Goal: Task Accomplishment & Management: Use online tool/utility

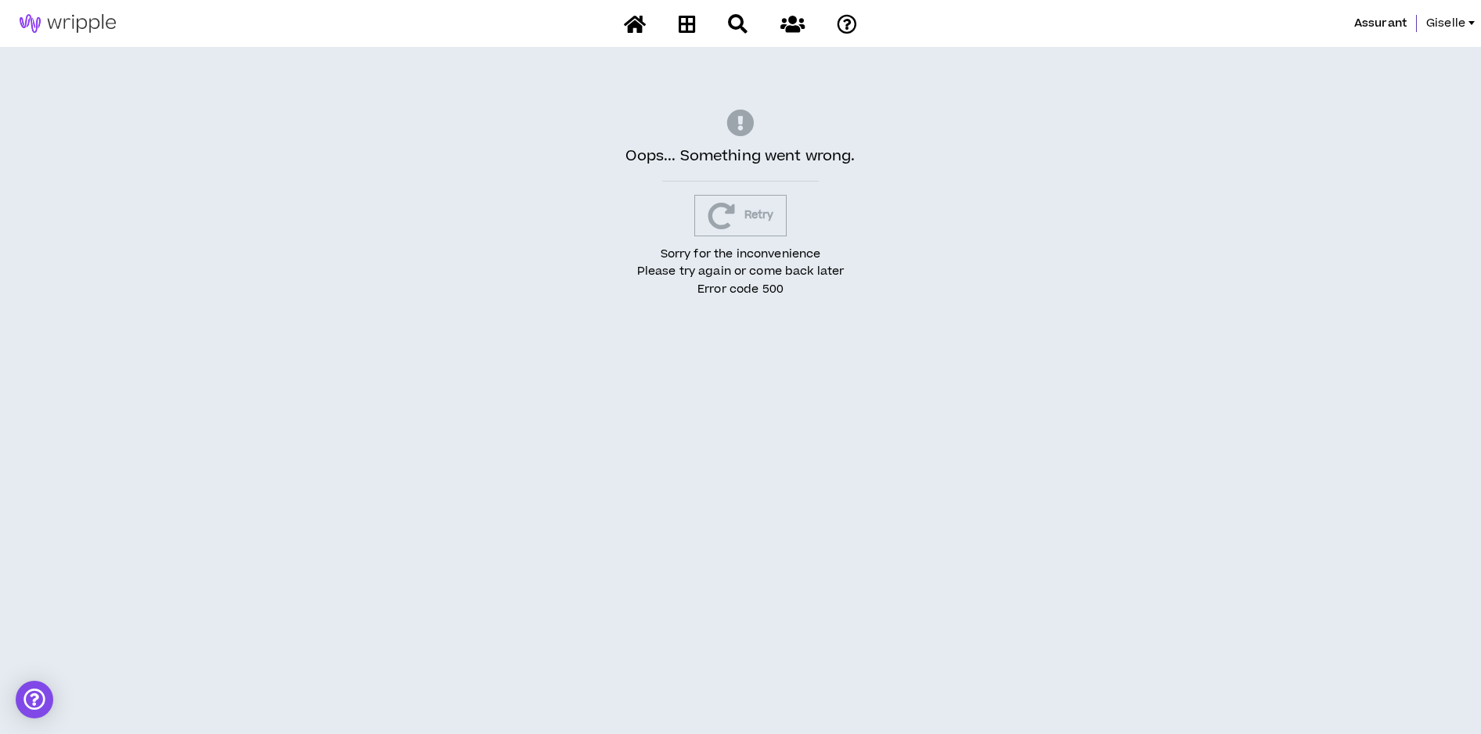
click at [82, 19] on img at bounding box center [67, 23] width 135 height 19
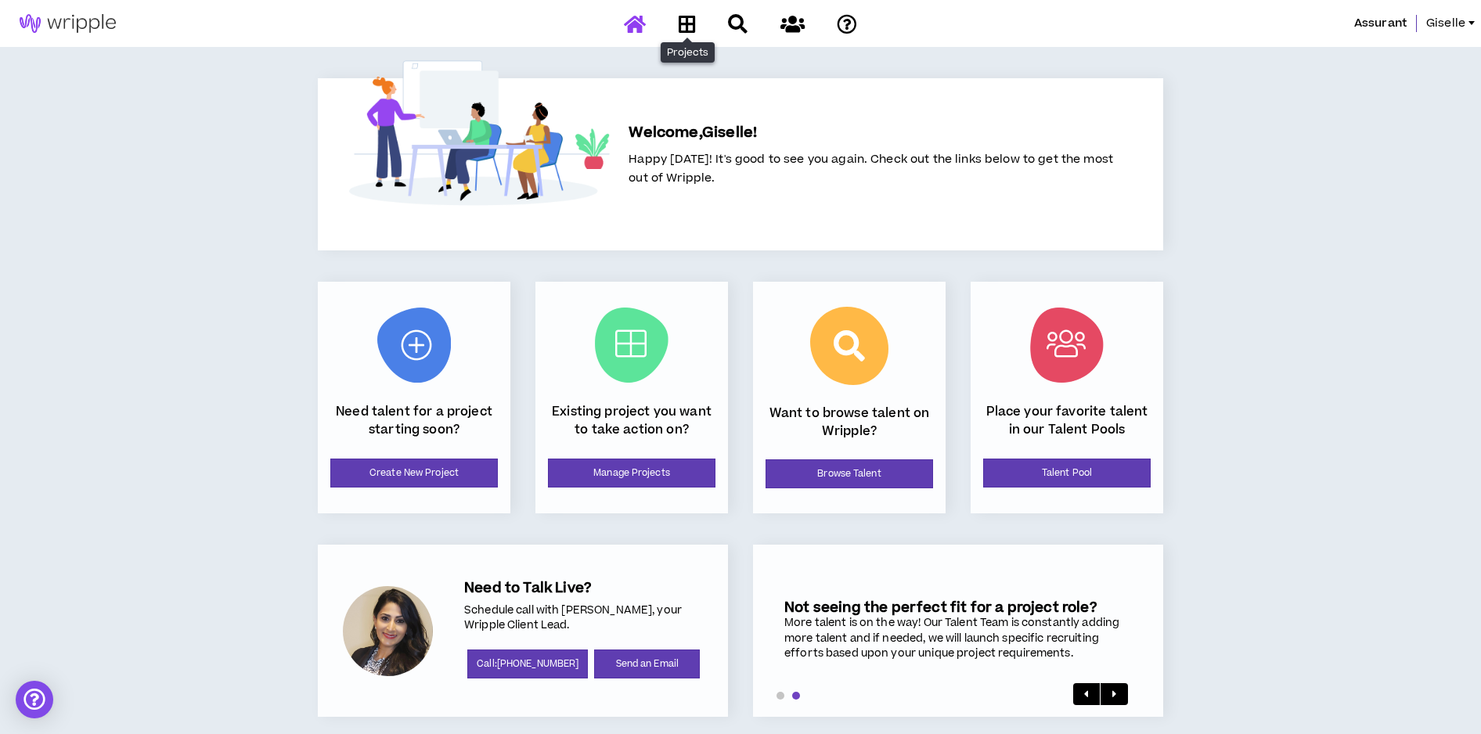
click at [692, 20] on icon at bounding box center [687, 24] width 17 height 20
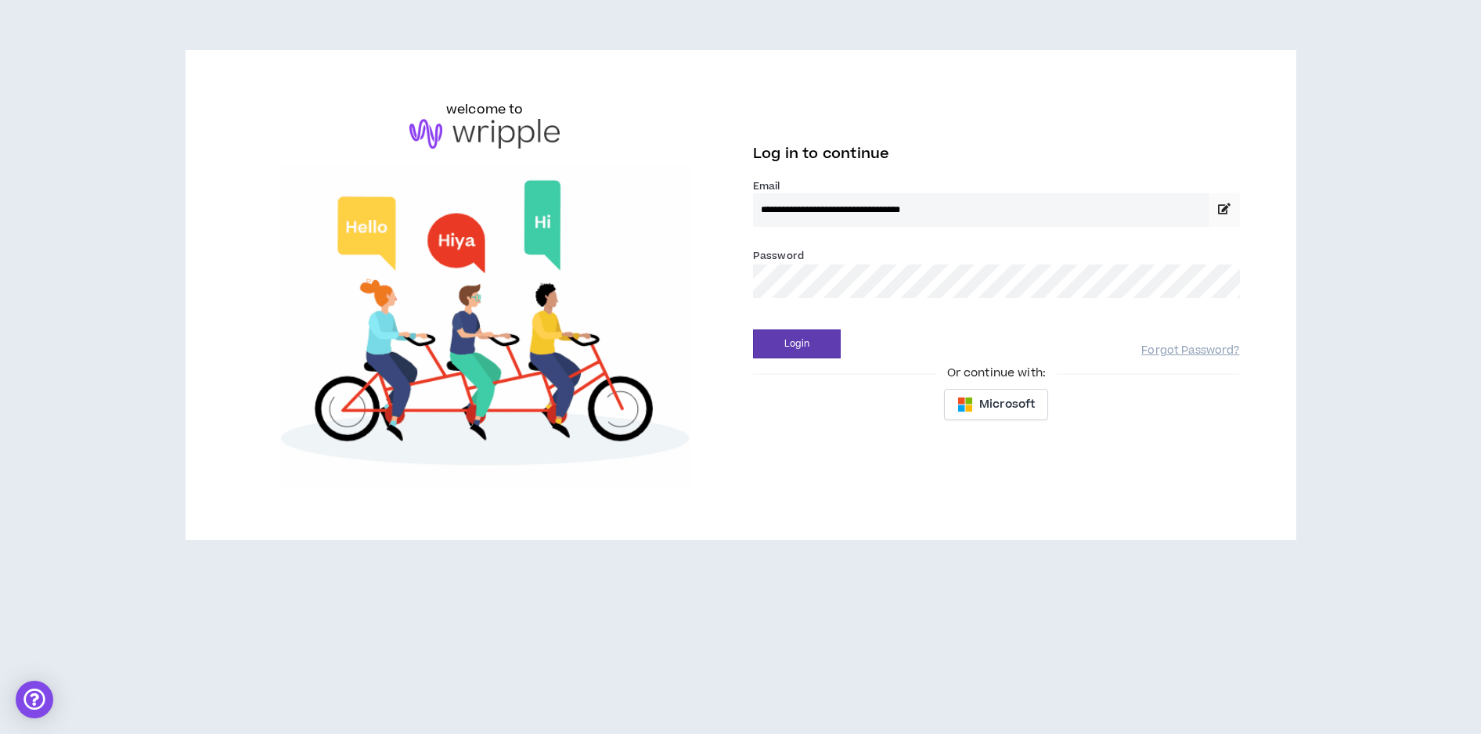
click at [797, 344] on button "Login" at bounding box center [797, 344] width 88 height 29
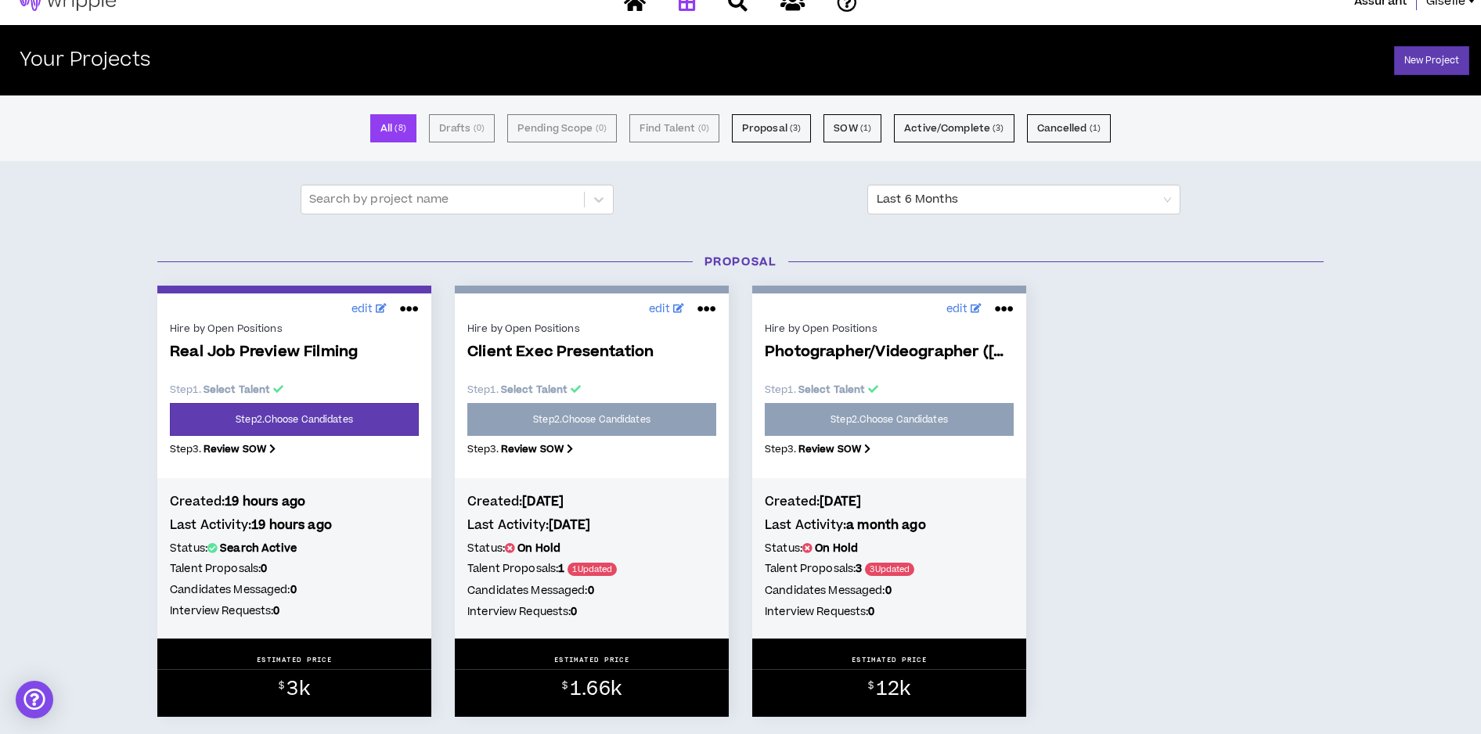
scroll to position [74, 0]
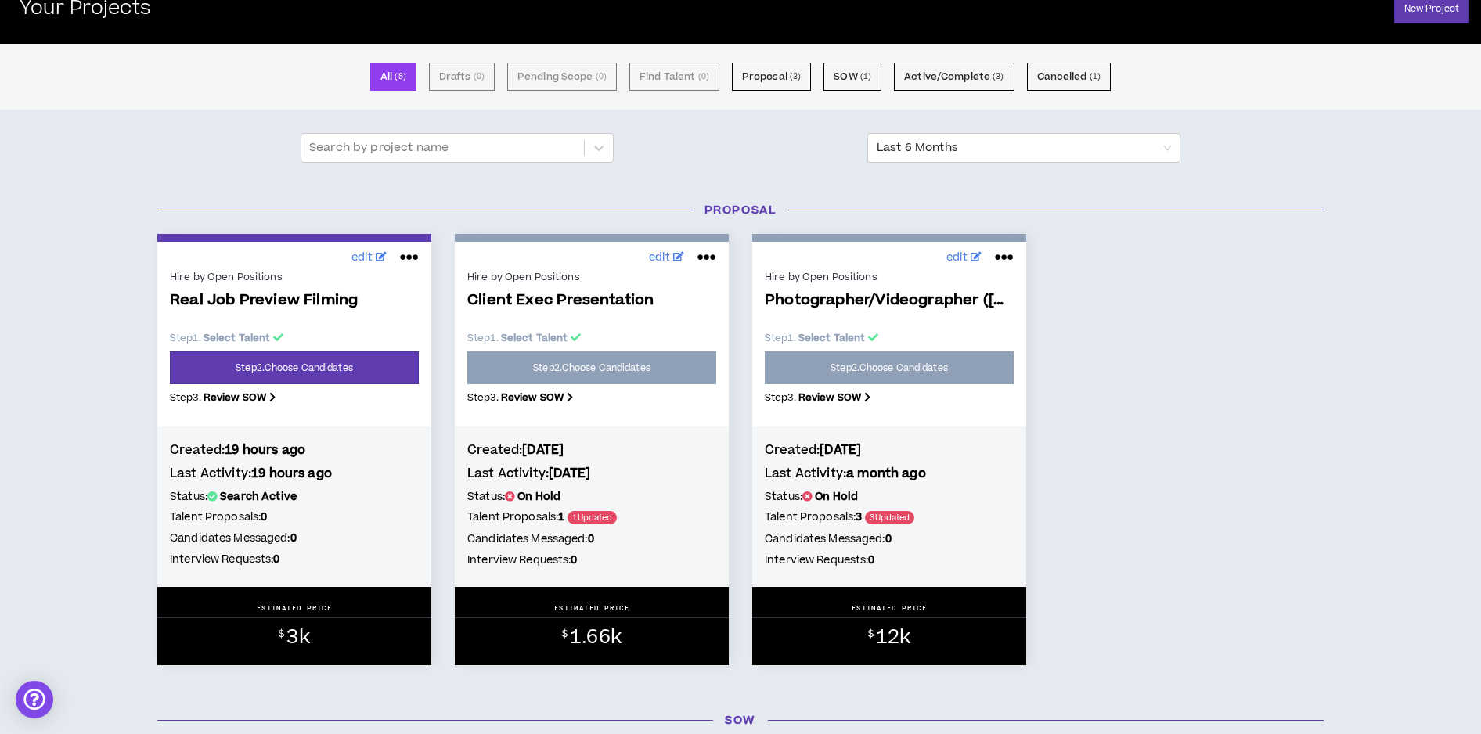
click at [319, 370] on link "Step 2 . Choose Candidates" at bounding box center [294, 367] width 249 height 33
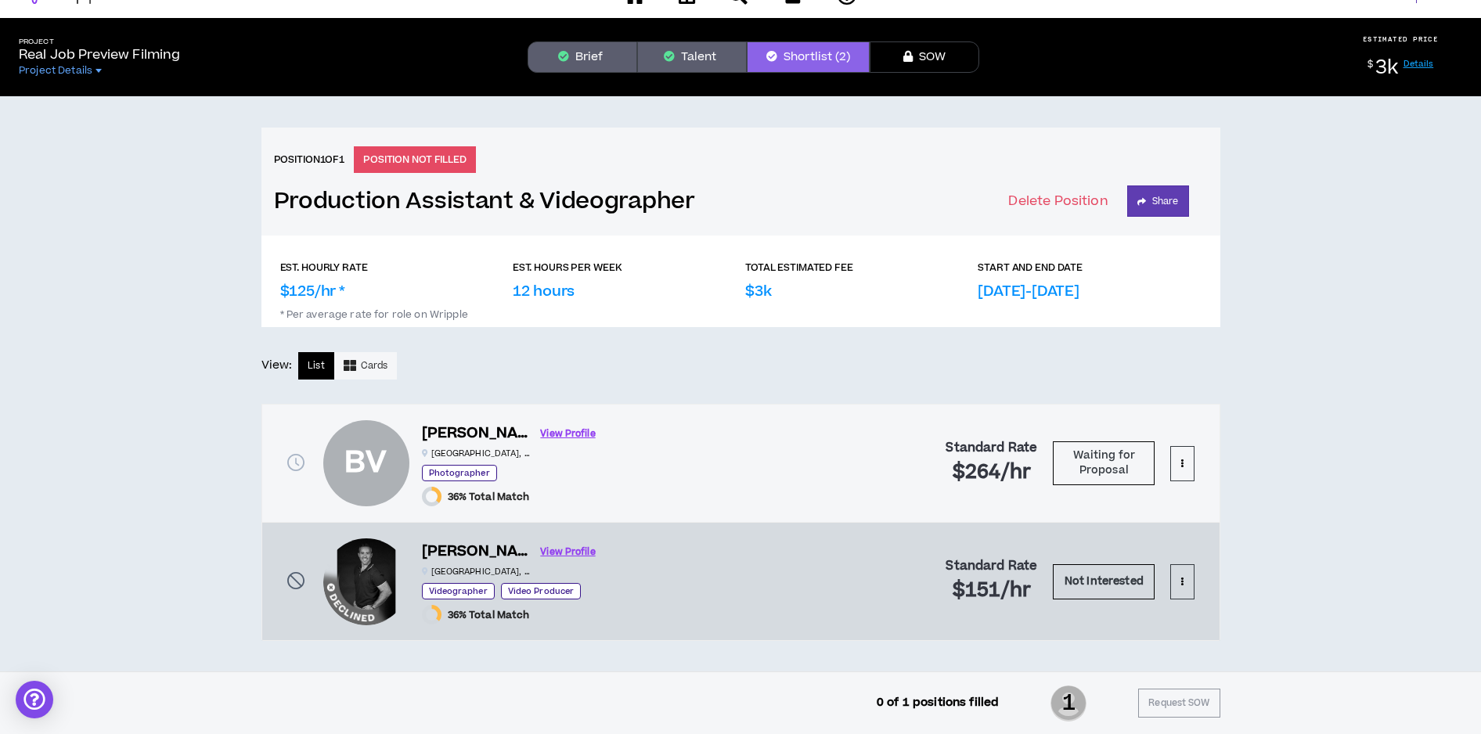
scroll to position [29, 0]
click at [705, 51] on button "Talent" at bounding box center [692, 56] width 110 height 31
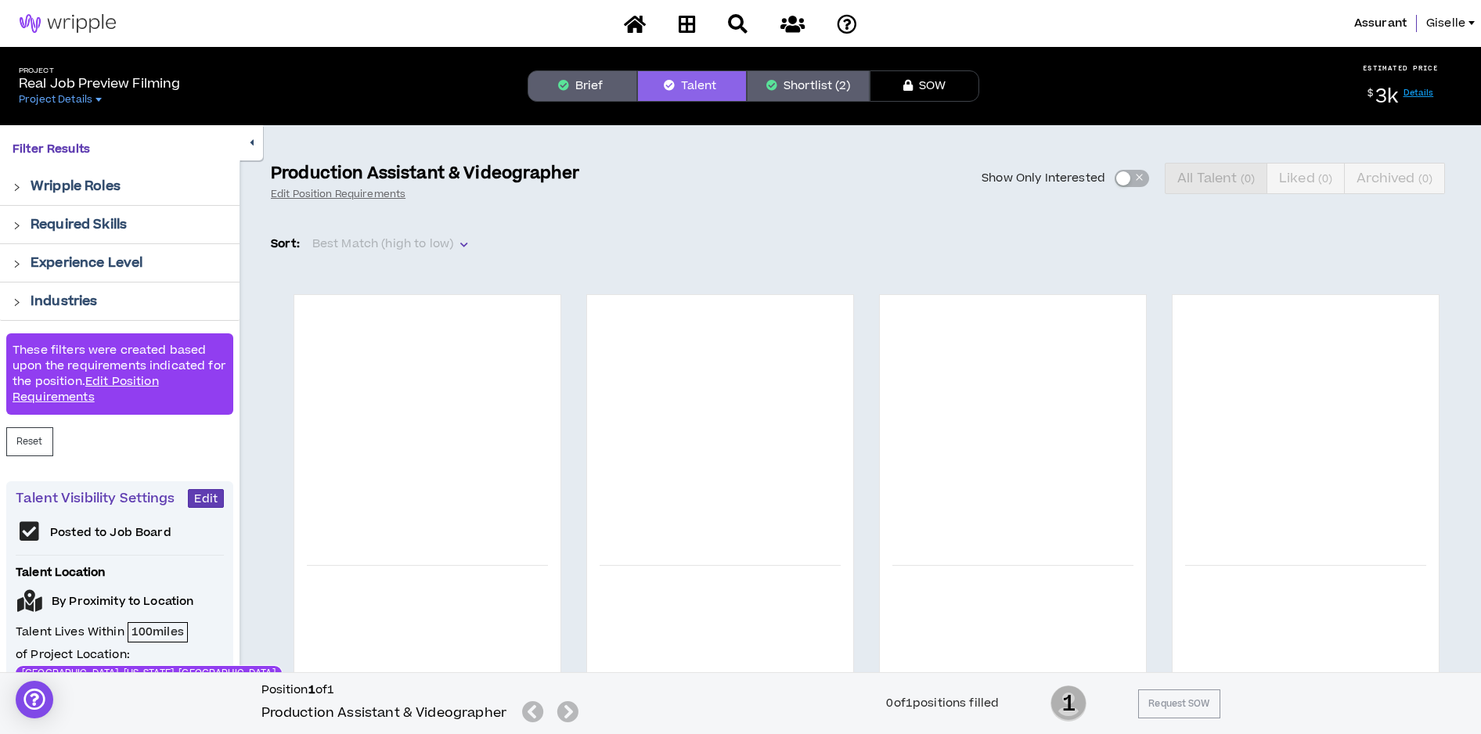
scroll to position [16, 0]
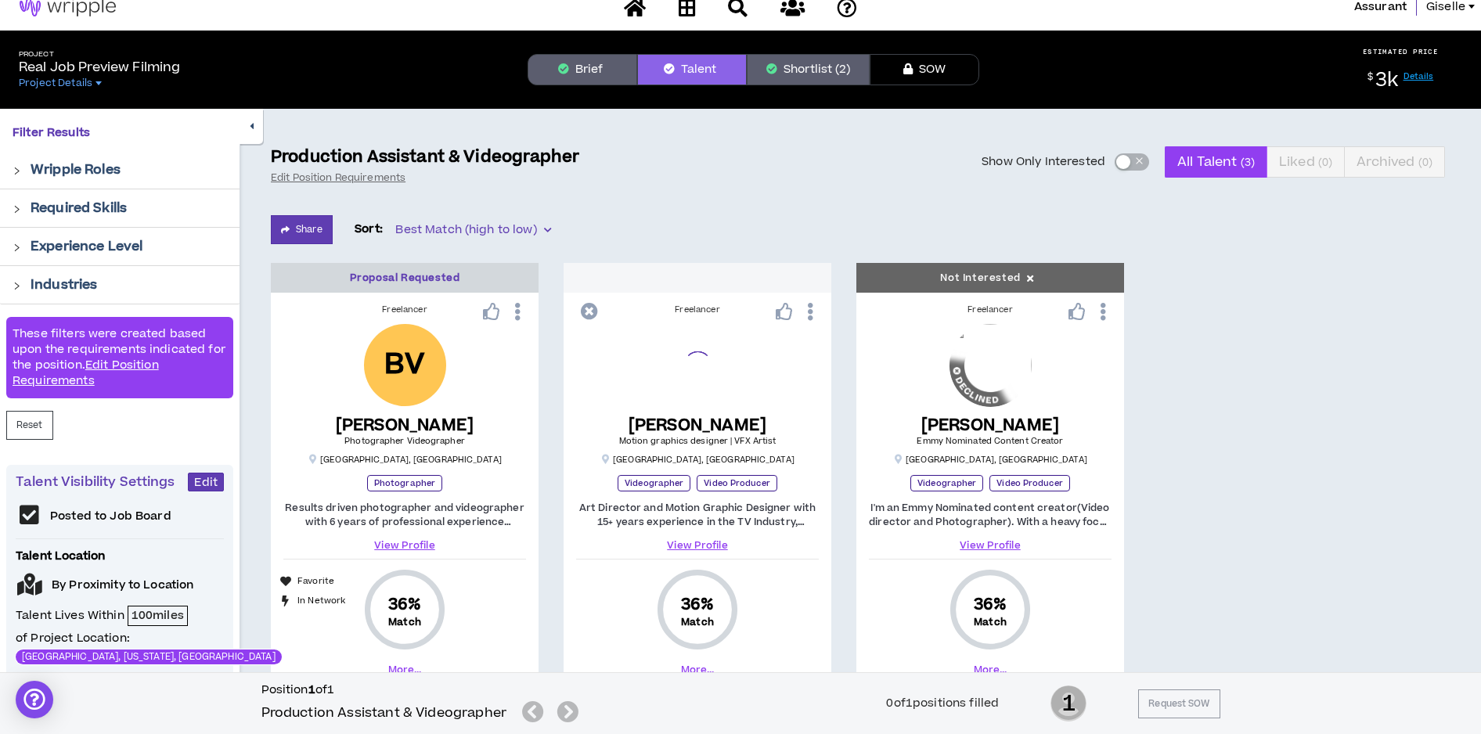
click at [594, 68] on button "Brief" at bounding box center [583, 69] width 110 height 31
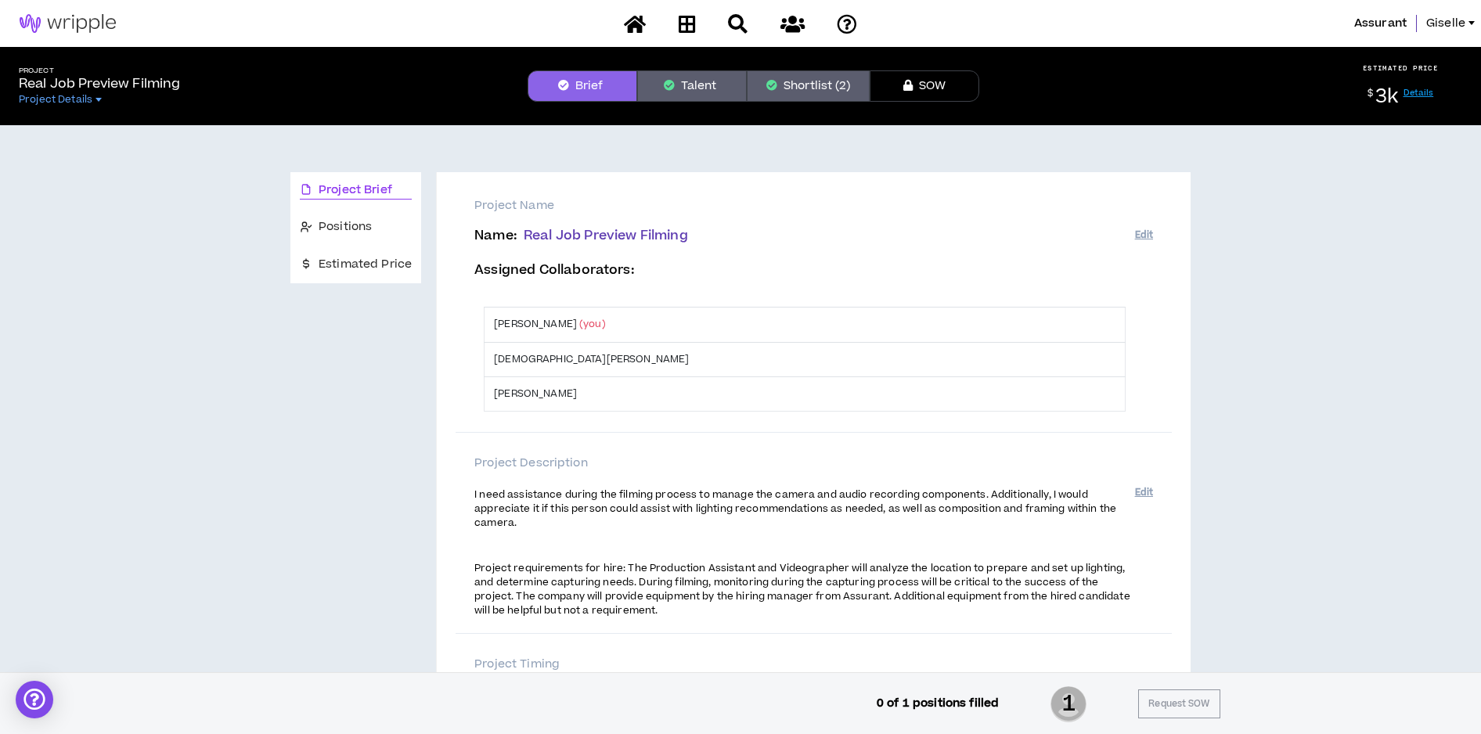
click at [99, 24] on img at bounding box center [67, 23] width 135 height 19
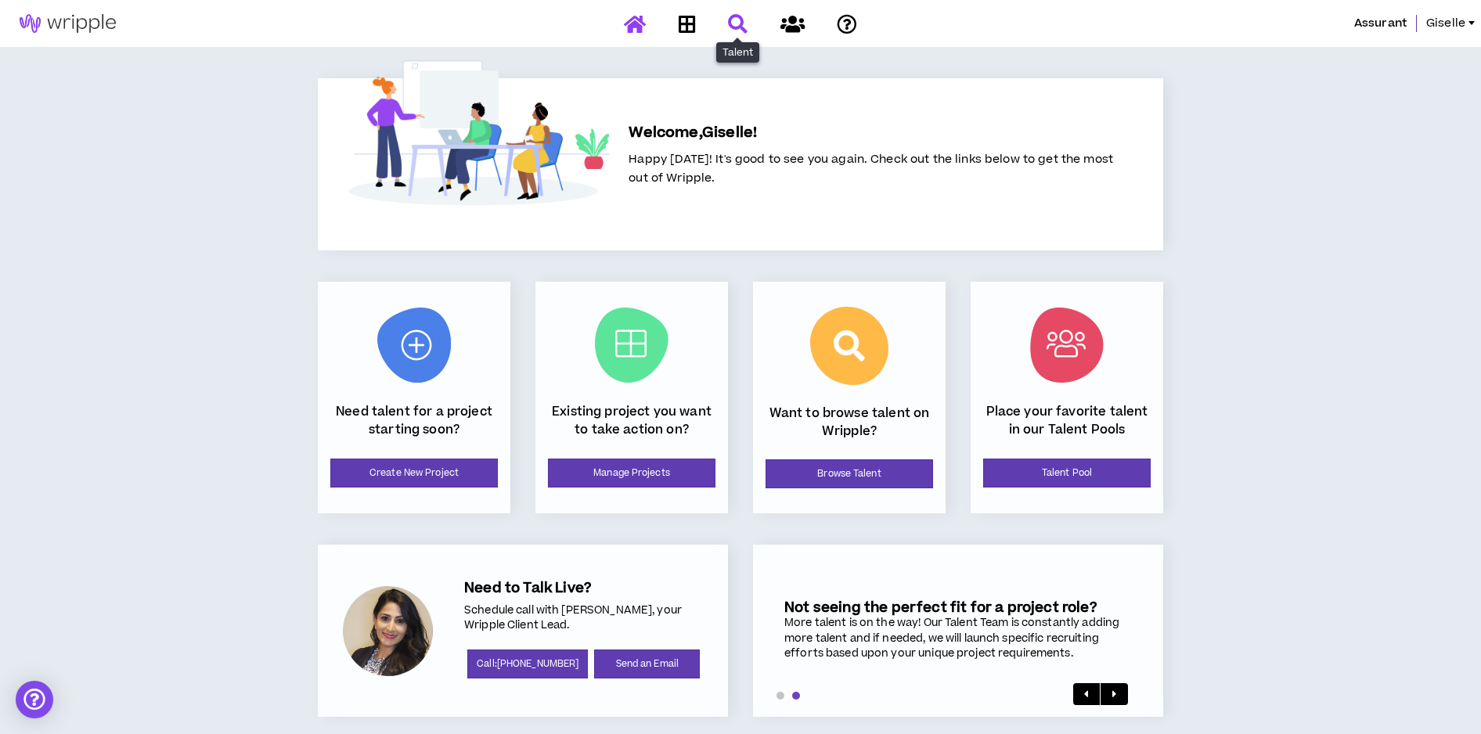
click at [729, 19] on icon at bounding box center [738, 24] width 20 height 20
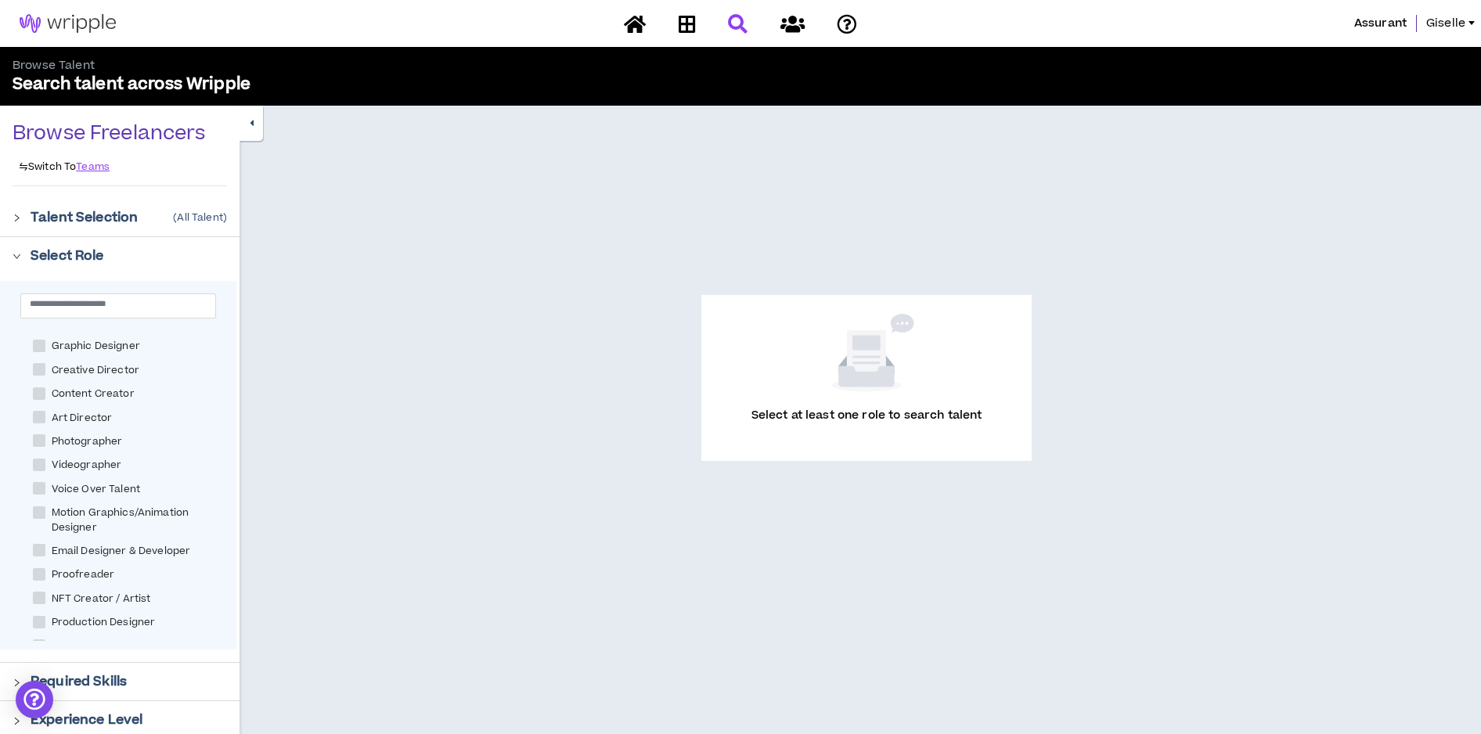
scroll to position [375, 0]
click at [113, 451] on span "Videographer" at bounding box center [86, 456] width 83 height 15
checkbox input "****"
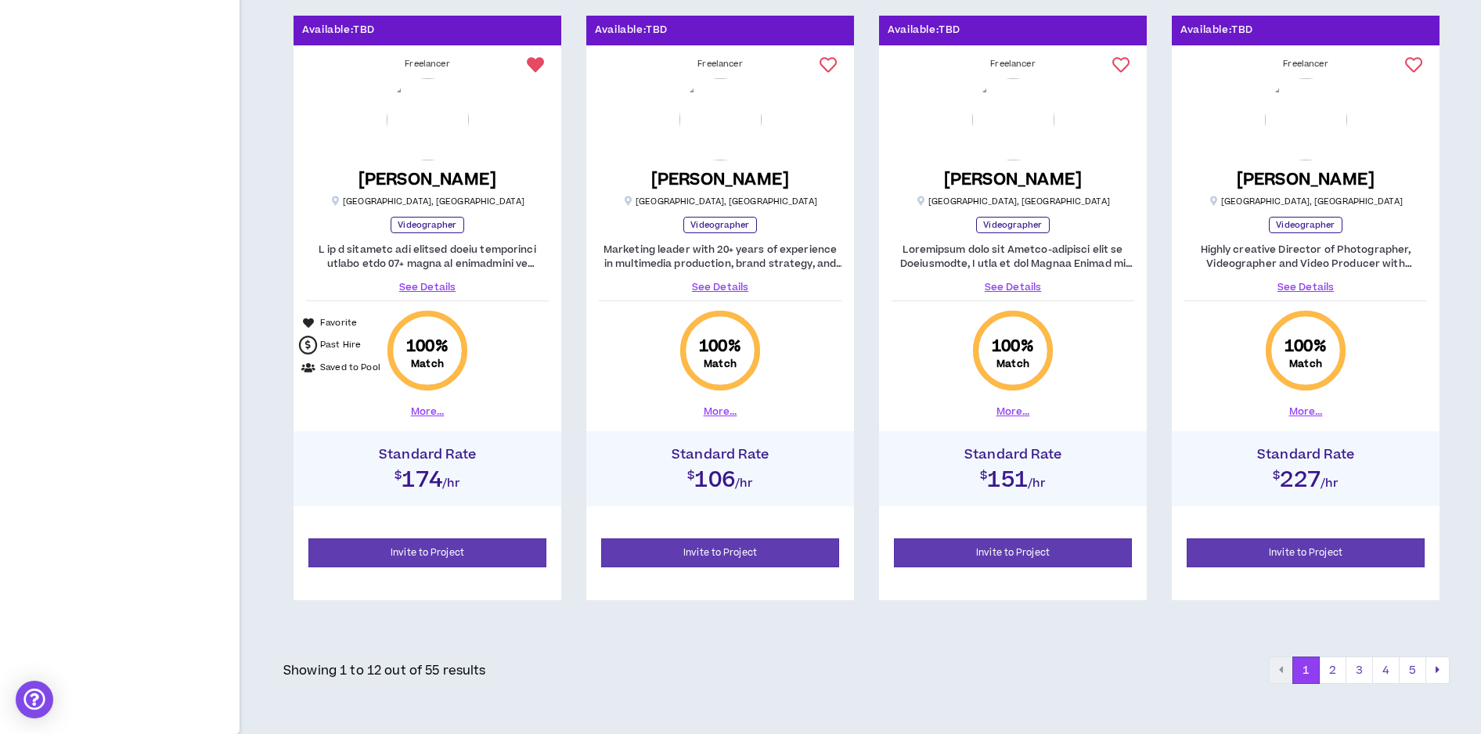
scroll to position [1474, 0]
click at [730, 286] on link "See Details" at bounding box center [720, 288] width 243 height 14
click at [1334, 665] on button "2" at bounding box center [1332, 671] width 27 height 28
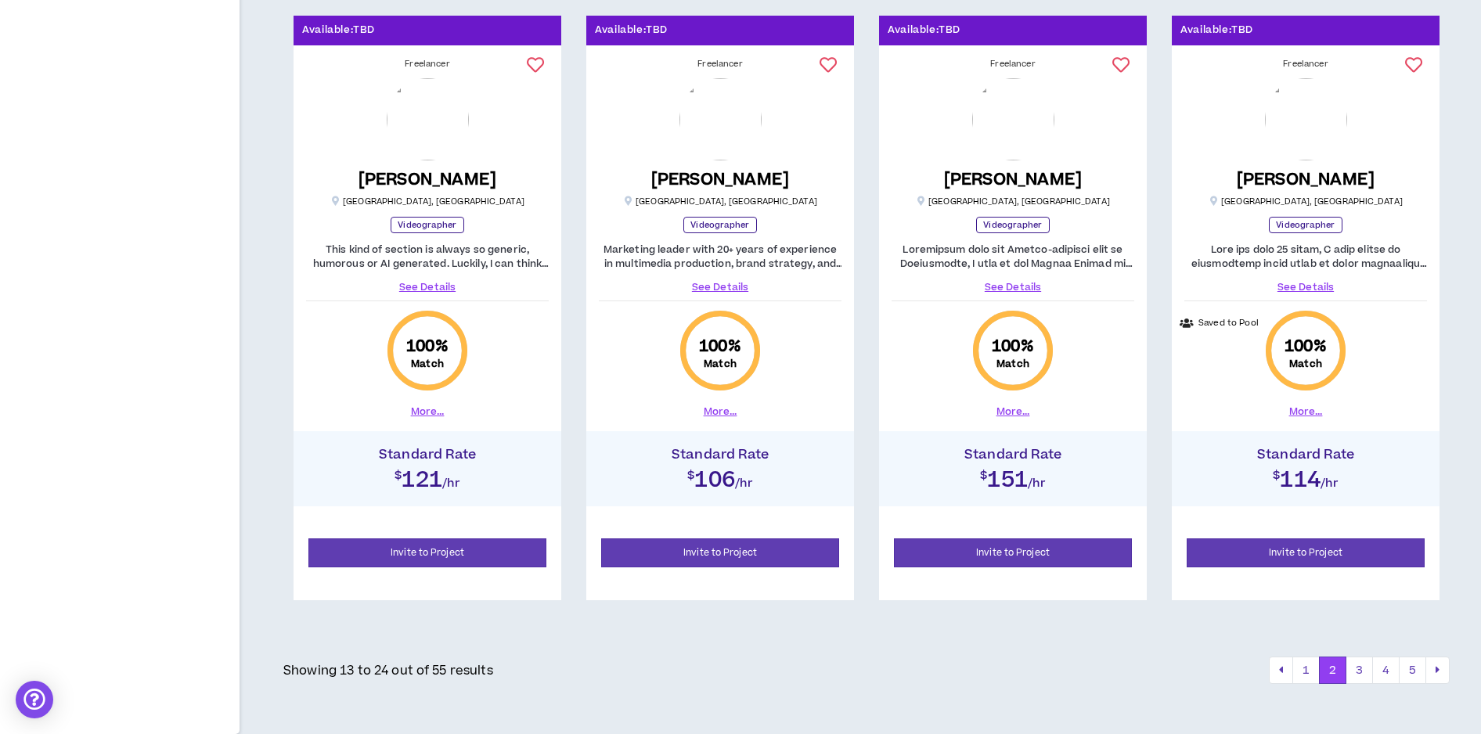
scroll to position [1474, 0]
click at [1363, 671] on button "3" at bounding box center [1358, 671] width 27 height 28
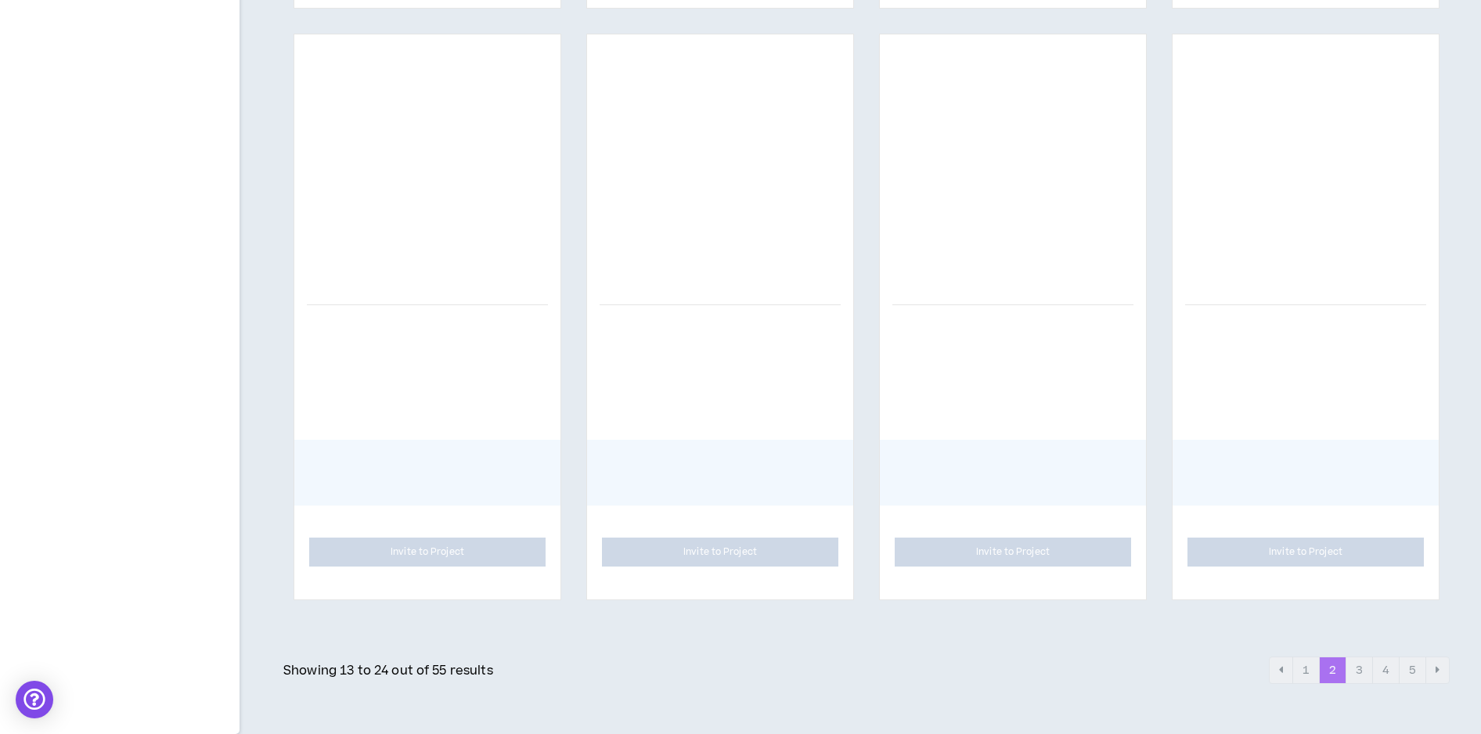
scroll to position [1419, 0]
